Goal: Transaction & Acquisition: Download file/media

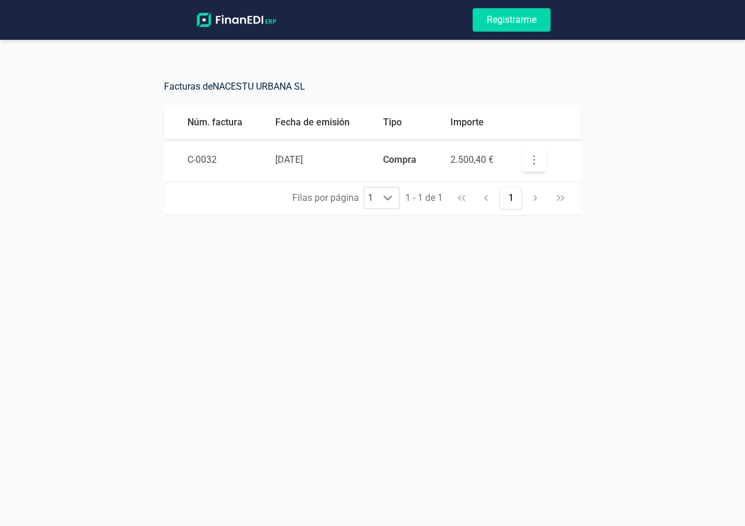
click at [529, 159] on icon "button" at bounding box center [534, 160] width 12 height 12
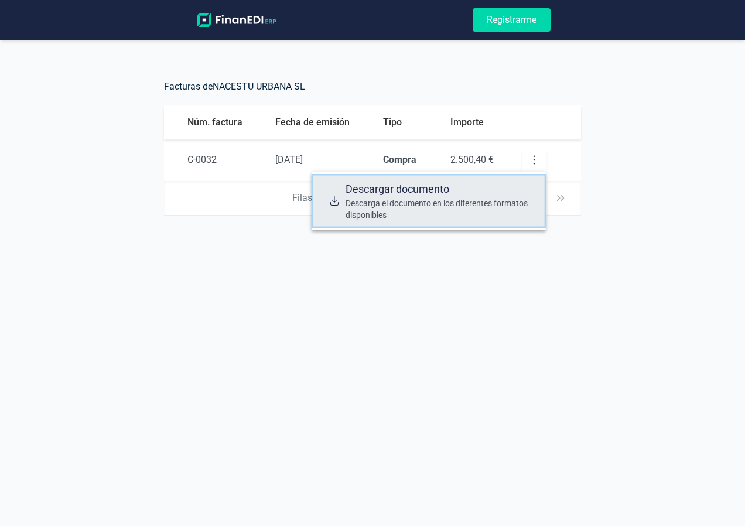
click at [449, 182] on span "Descargar documento" at bounding box center [441, 189] width 191 height 16
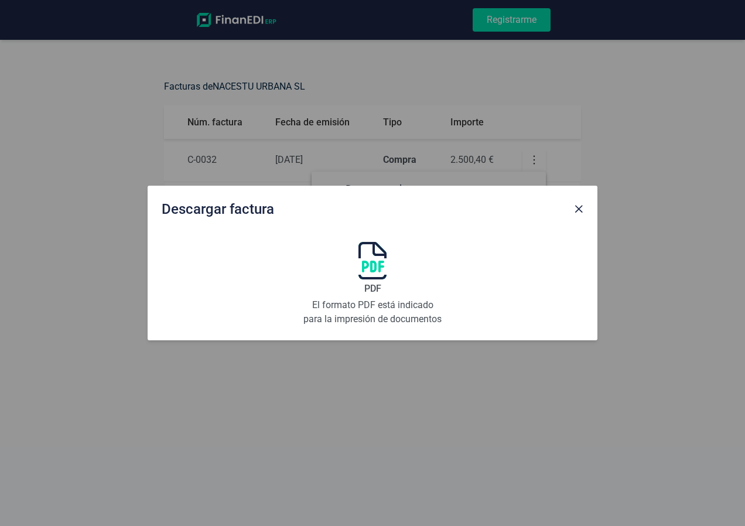
click at [364, 313] on p "El formato PDF está indicado para la impresión de documentos" at bounding box center [372, 312] width 141 height 28
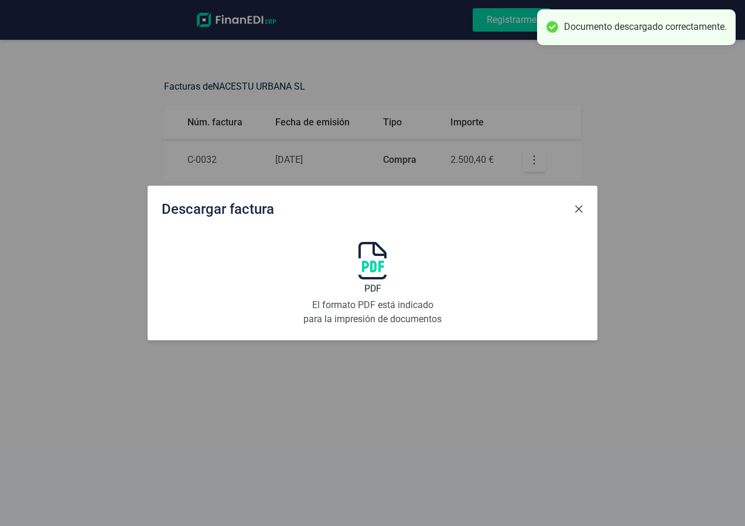
click at [581, 208] on span "Close" at bounding box center [578, 208] width 9 height 9
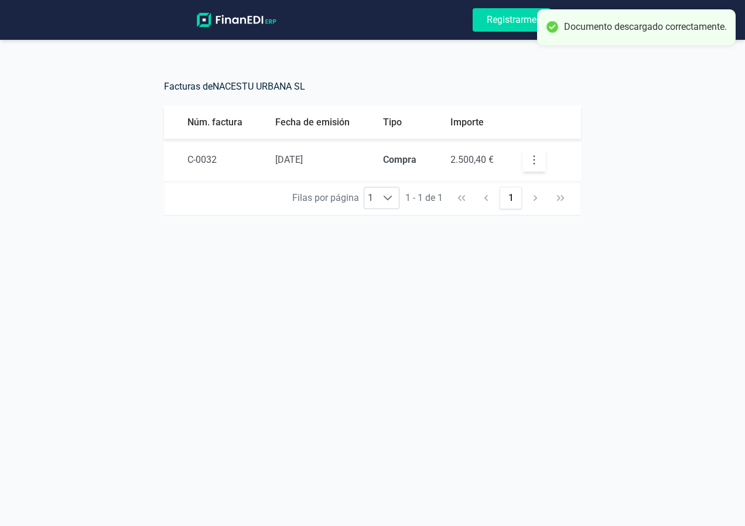
click at [696, 20] on div "Documento descargado correctamente." at bounding box center [636, 27] width 199 height 36
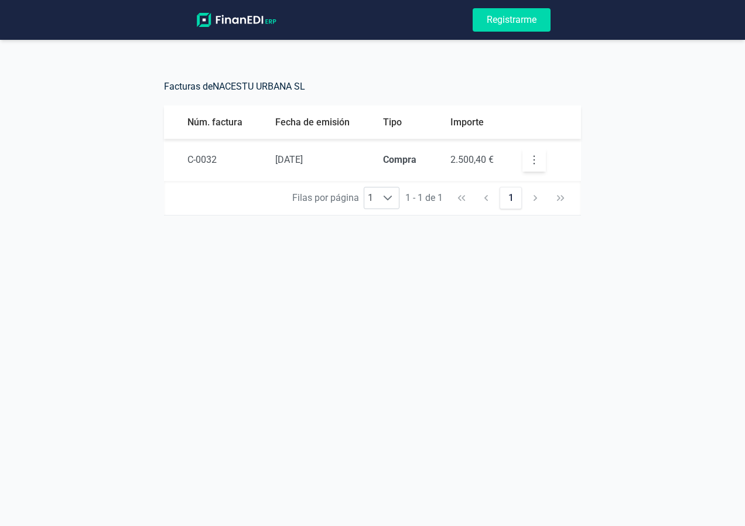
click at [538, 154] on icon "button" at bounding box center [534, 160] width 12 height 12
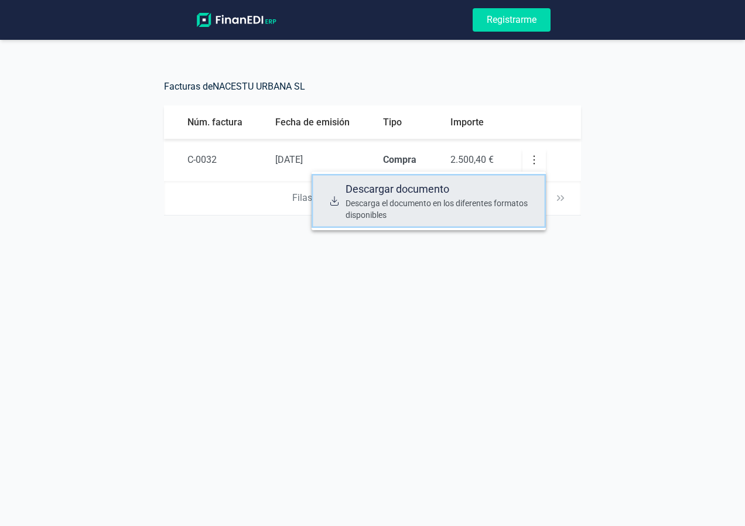
click at [373, 204] on span "Descarga el documento en los diferentes formatos disponibles" at bounding box center [441, 208] width 191 height 23
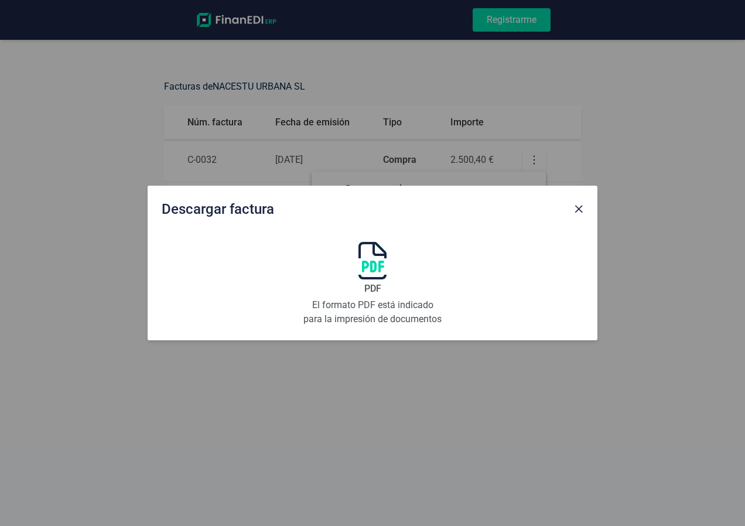
click at [368, 276] on img at bounding box center [372, 260] width 28 height 37
